Goal: Task Accomplishment & Management: Complete application form

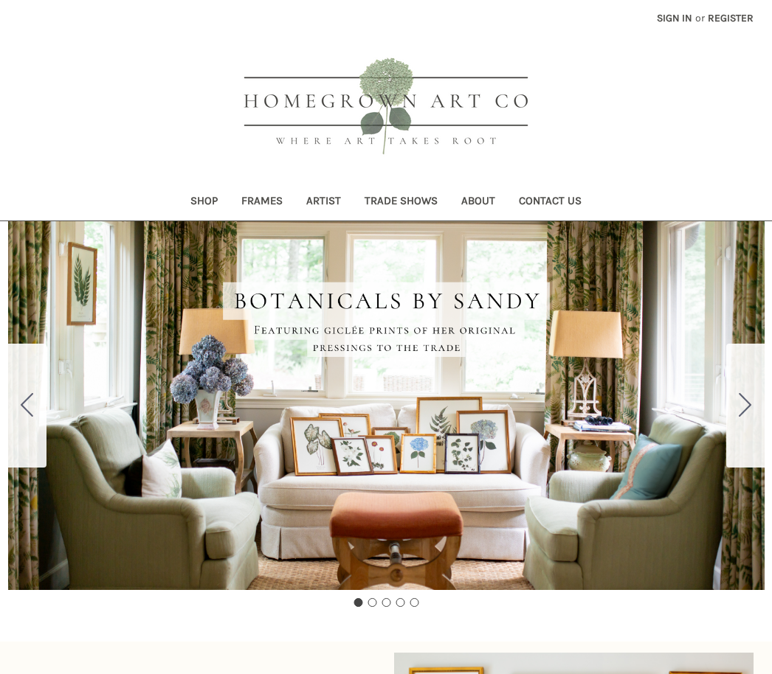
click at [196, 207] on link "Shop" at bounding box center [203, 202] width 51 height 36
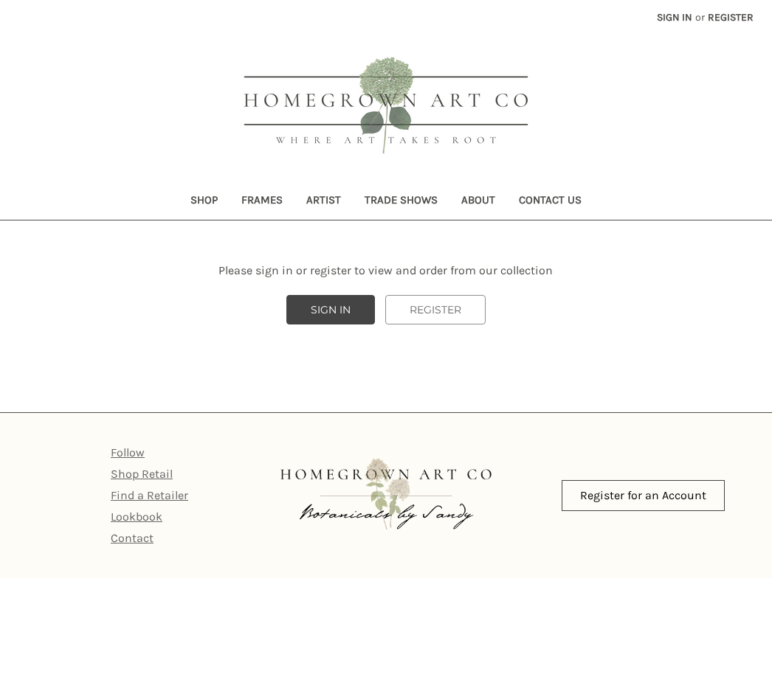
click at [443, 313] on link "REGISTER" at bounding box center [435, 311] width 100 height 30
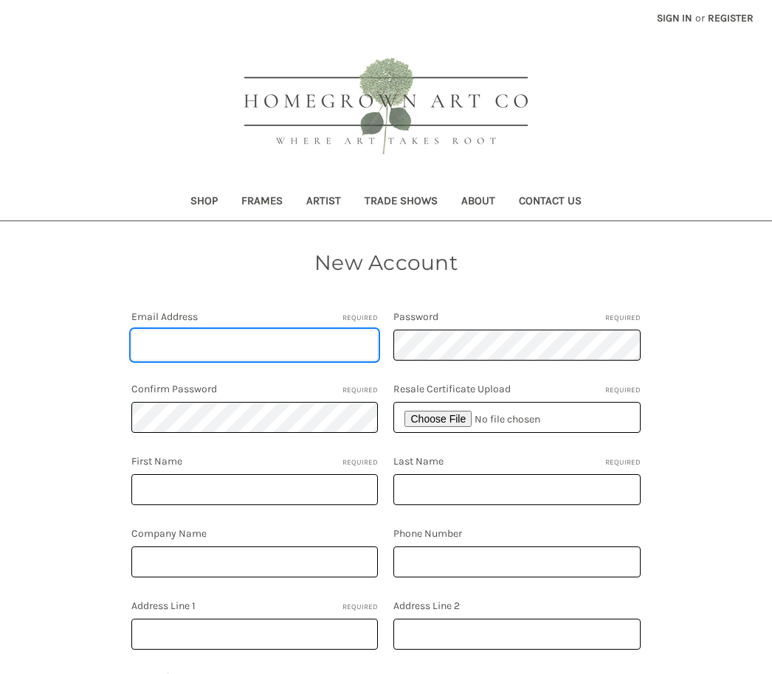
click at [308, 344] on input "Email Address Required" at bounding box center [254, 345] width 247 height 31
type input "cepennington@comcast.net"
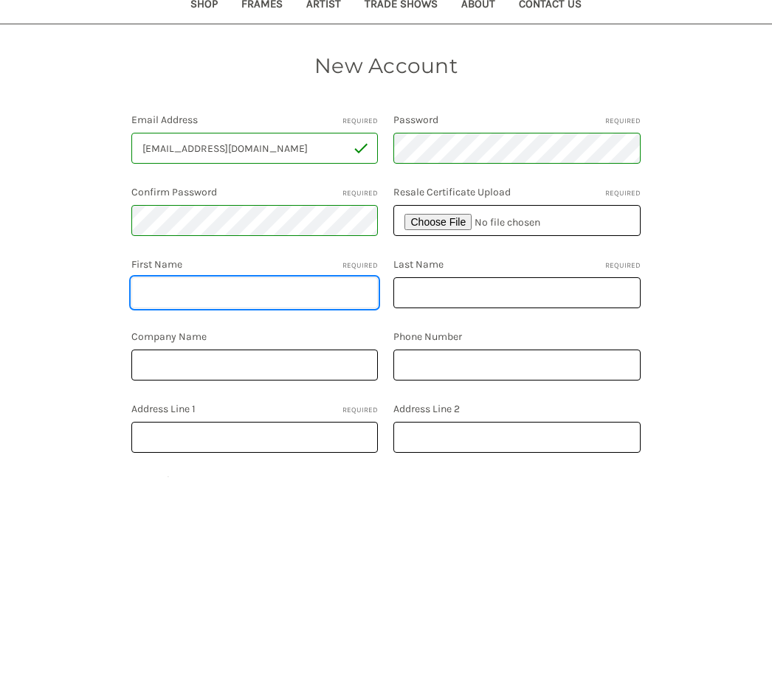
click at [278, 474] on input "First Name Required" at bounding box center [254, 489] width 247 height 31
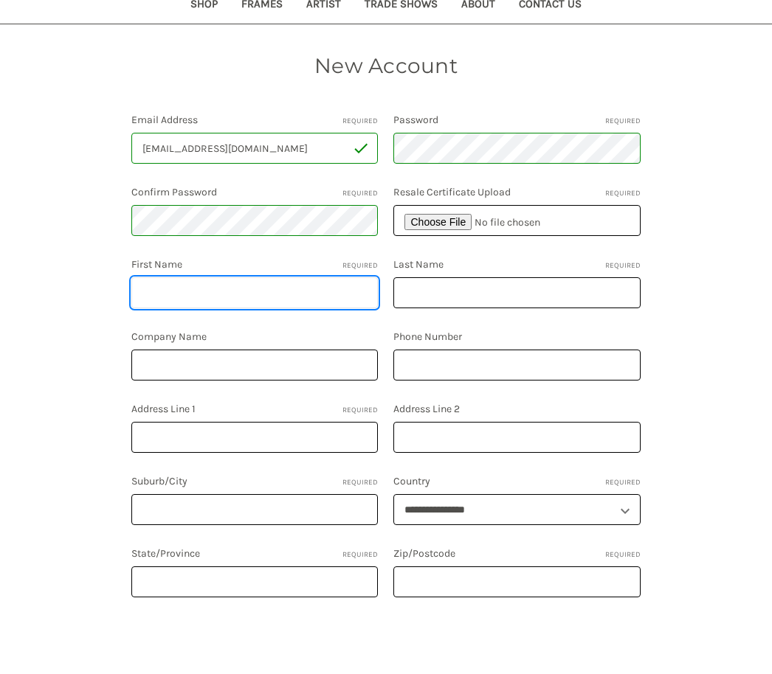
type input "Caroline E"
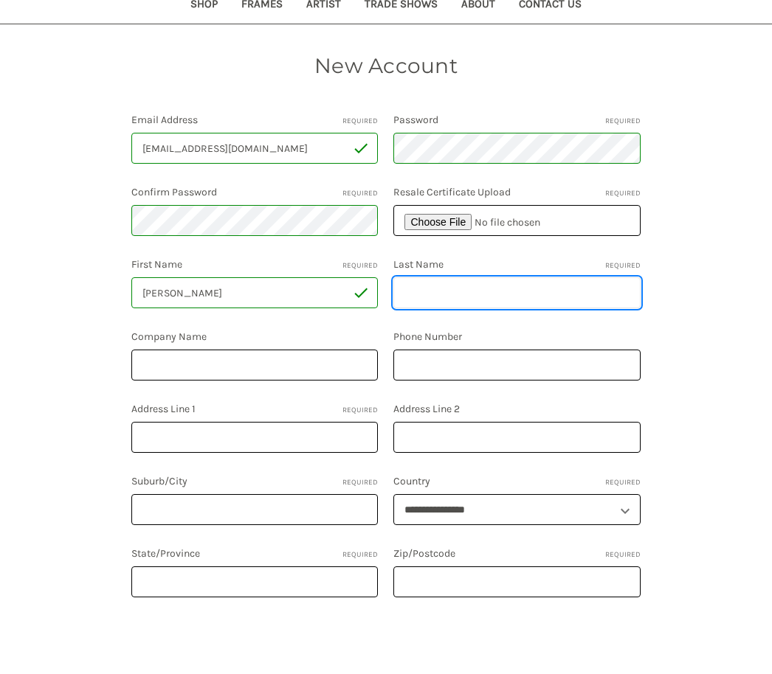
type input "Pennington"
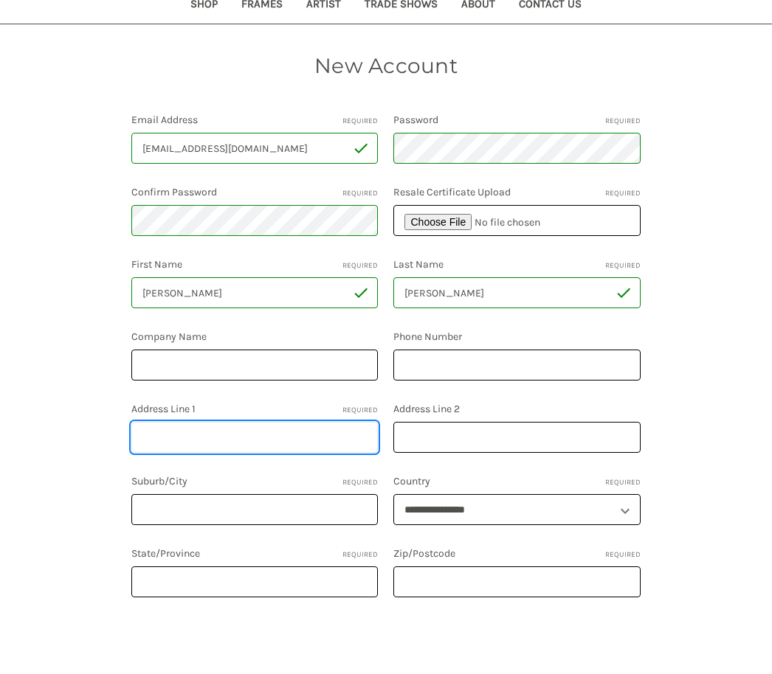
click at [237, 433] on input "Address Line 1 Required" at bounding box center [254, 437] width 247 height 31
type input "1514 Middle Street"
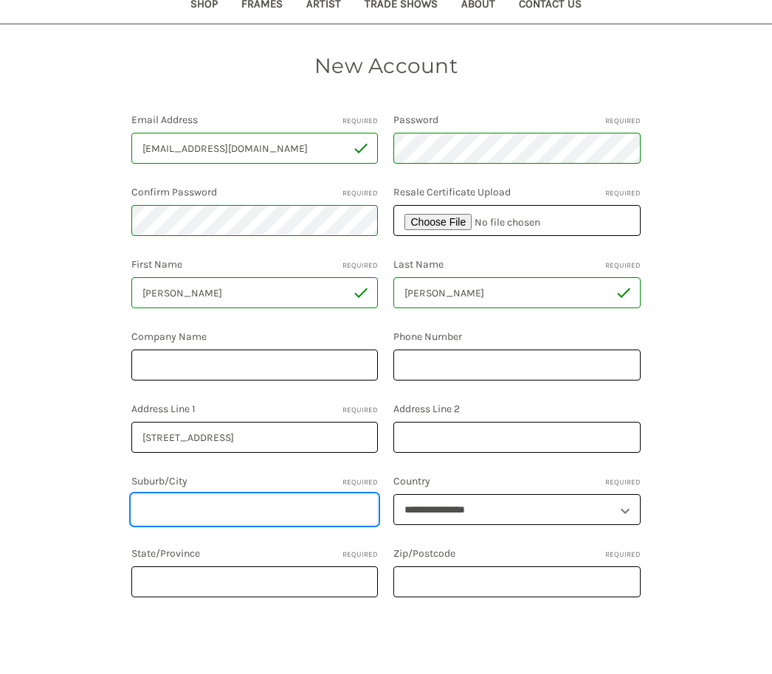
type input "Sullivans Island"
select select "**********"
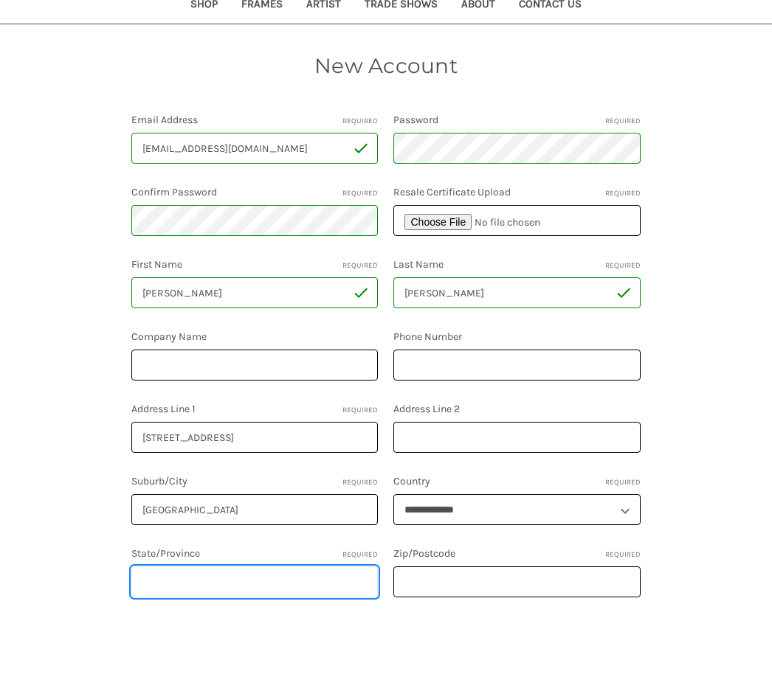
type input "SC"
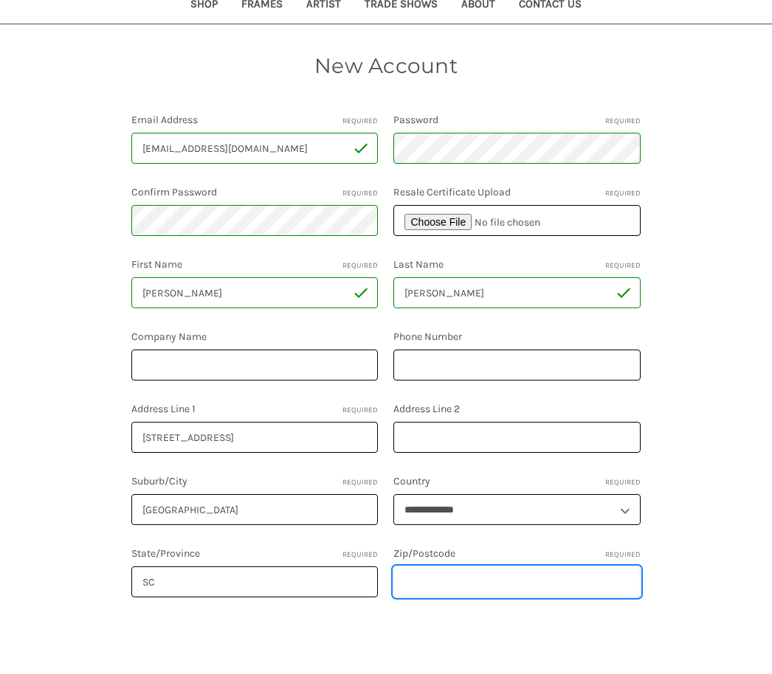
type input "29482"
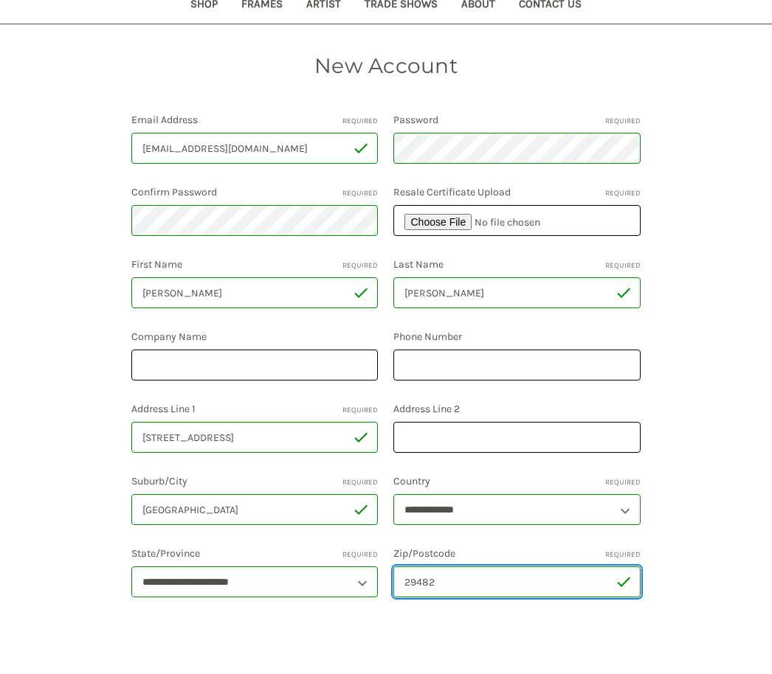
click at [461, 597] on input "29482" at bounding box center [516, 581] width 247 height 31
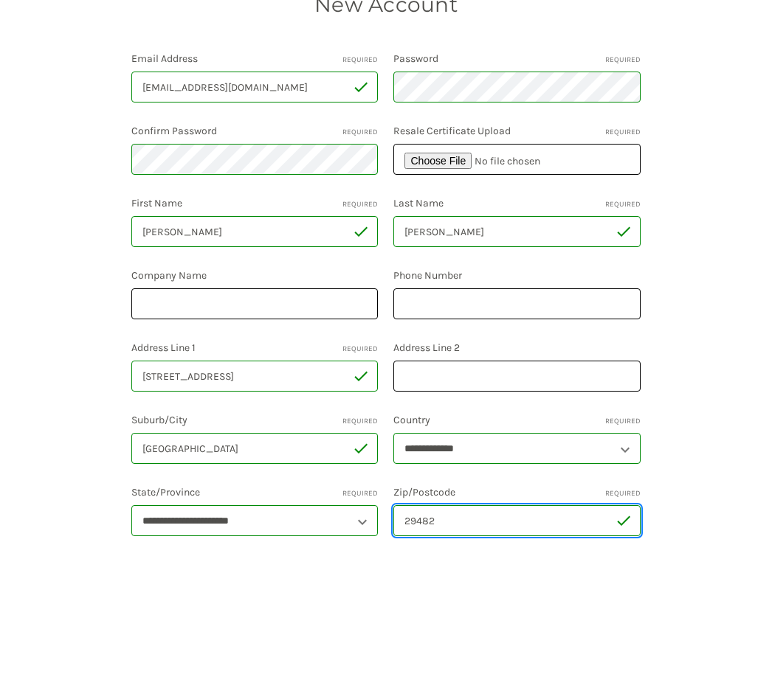
scroll to position [218, 0]
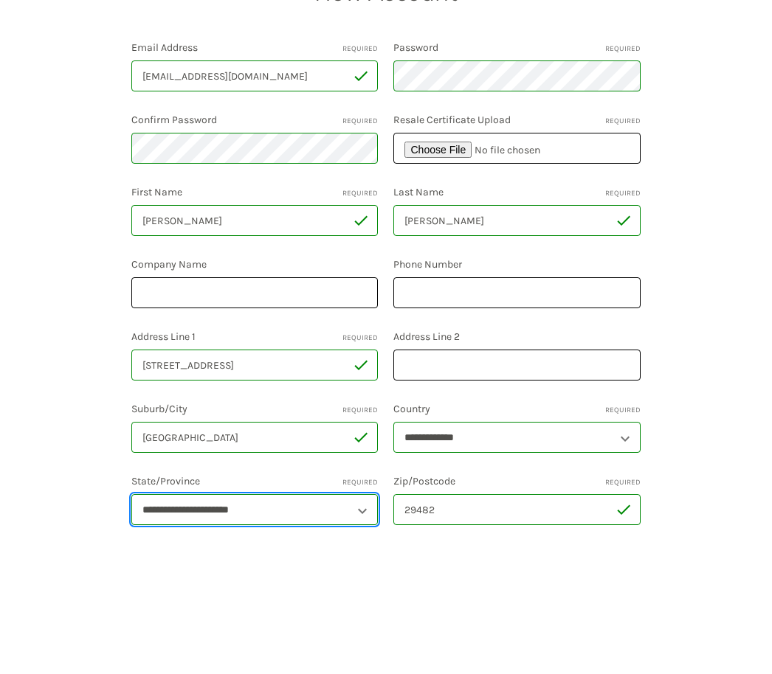
click at [353, 545] on select "**********" at bounding box center [254, 560] width 247 height 31
select select "**********"
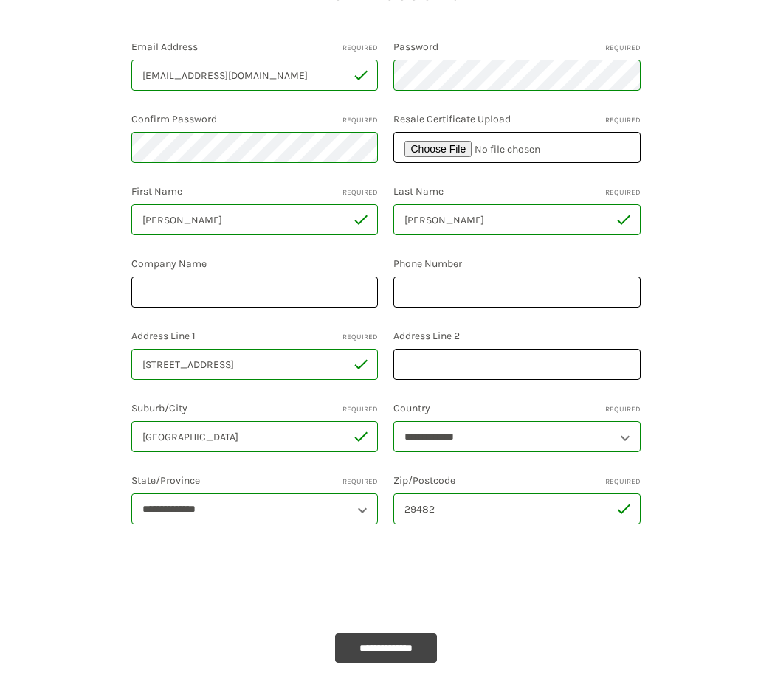
click at [403, 654] on input "**********" at bounding box center [386, 649] width 102 height 30
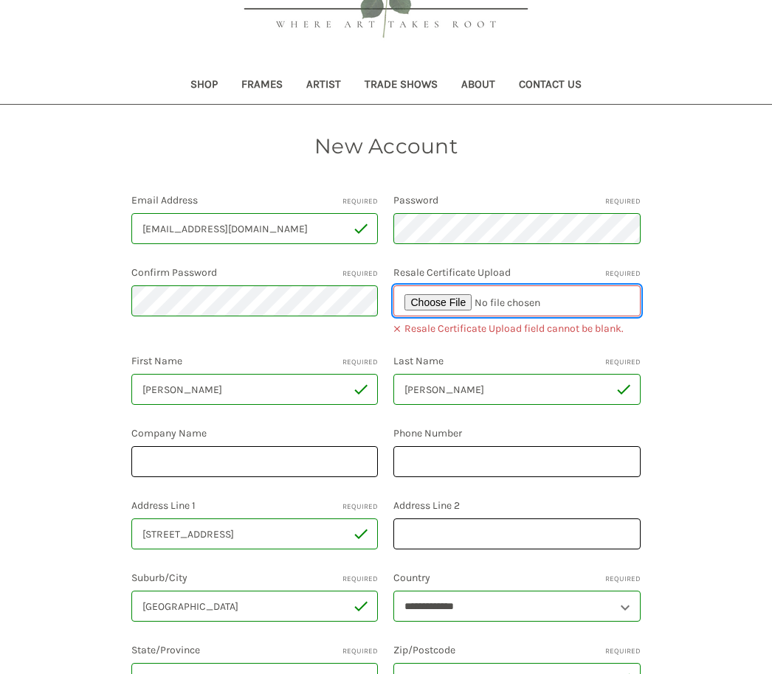
scroll to position [0, 0]
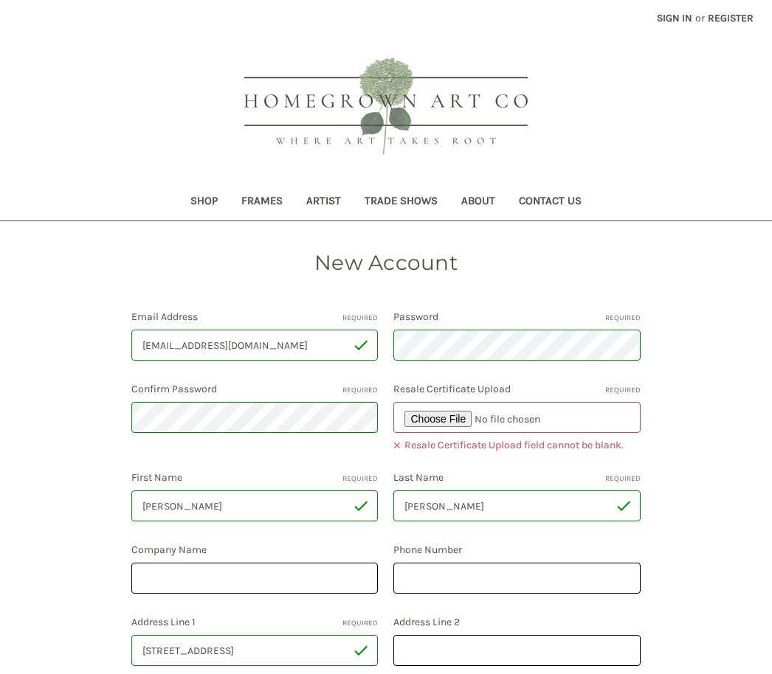
click at [201, 195] on link "Shop" at bounding box center [203, 202] width 51 height 36
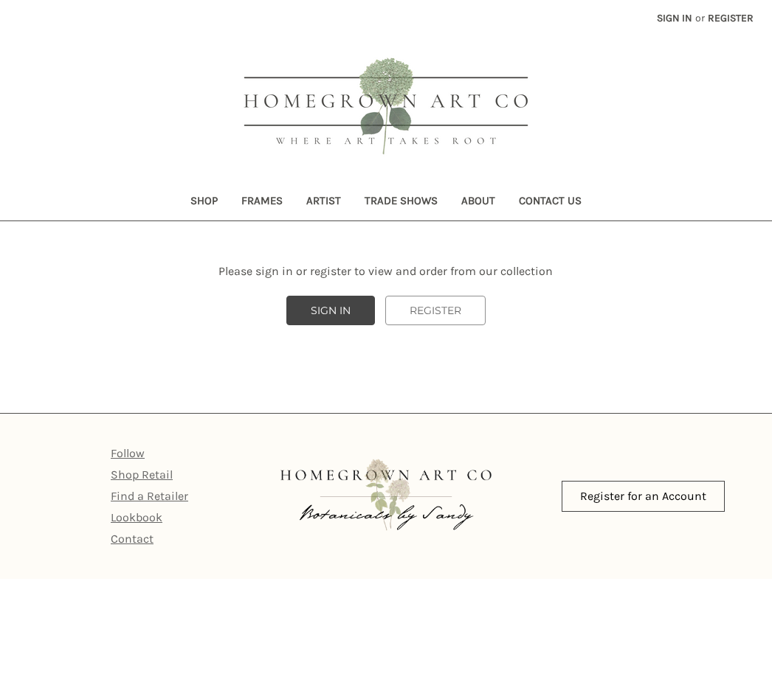
click at [162, 473] on link "Shop Retail" at bounding box center [142, 475] width 62 height 14
